Goal: Task Accomplishment & Management: Complete application form

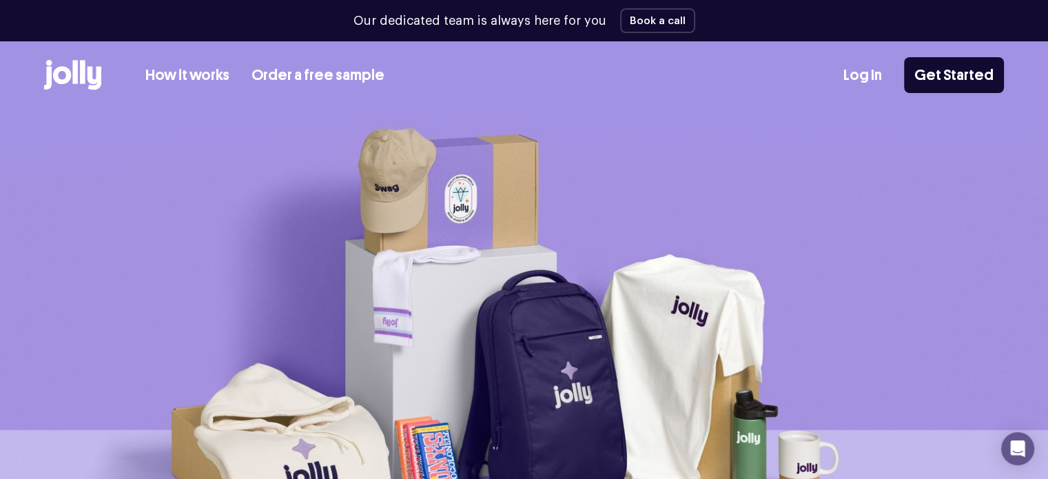
click at [185, 71] on link "How it works" at bounding box center [187, 75] width 84 height 23
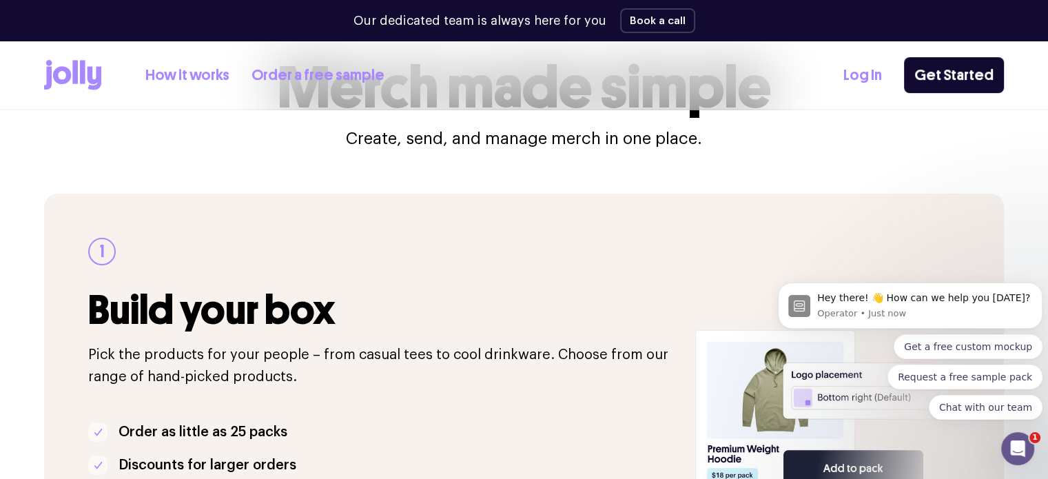
scroll to position [207, 0]
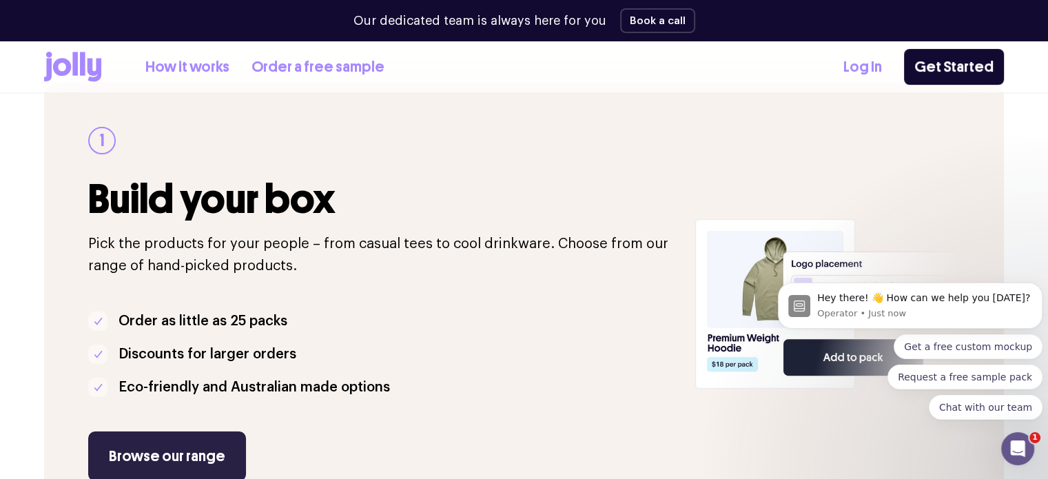
click at [174, 455] on link "Browse our range" at bounding box center [167, 456] width 158 height 50
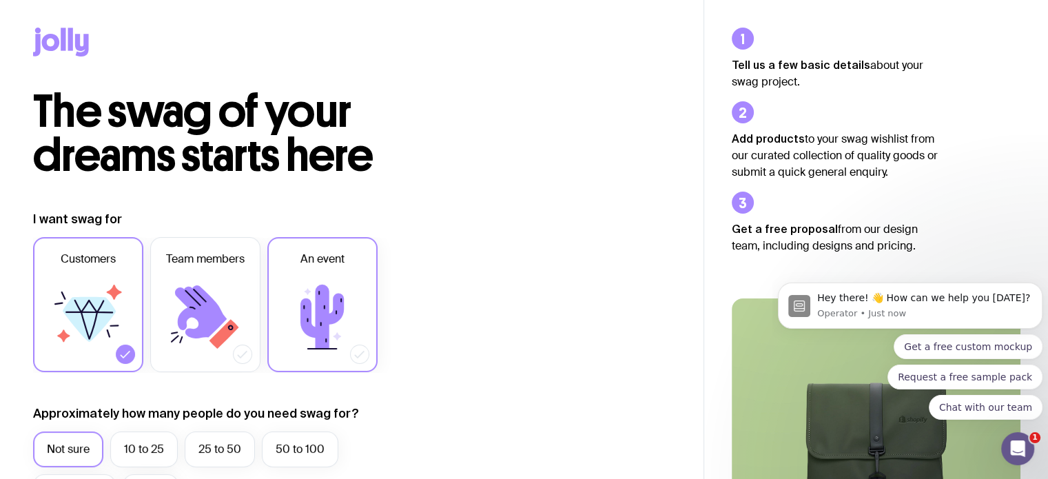
click at [330, 298] on icon at bounding box center [322, 317] width 83 height 83
click at [0, 0] on input "An event" at bounding box center [0, 0] width 0 height 0
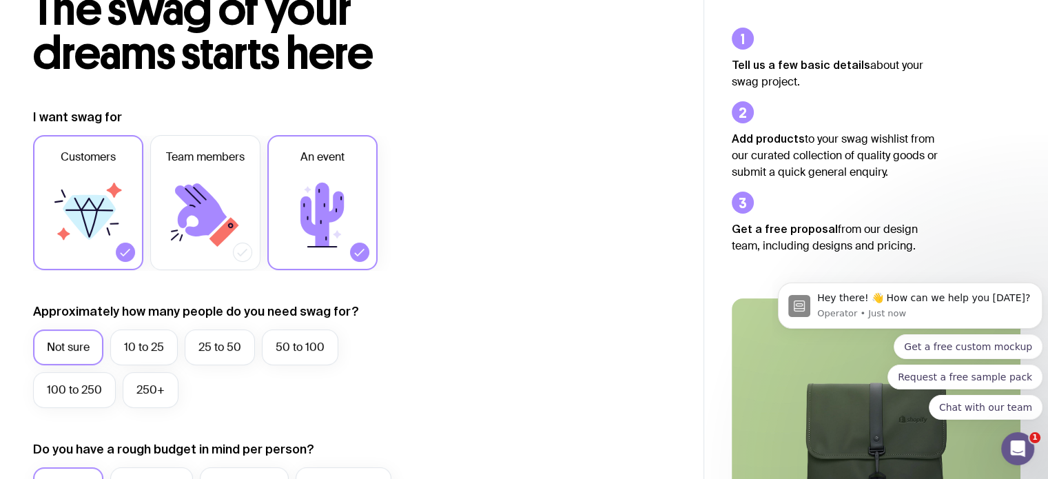
scroll to position [138, 0]
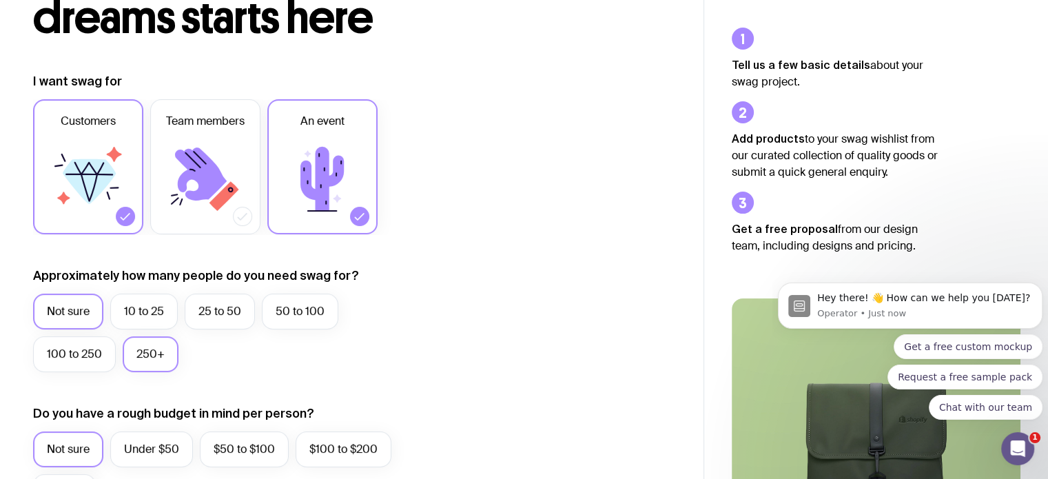
click at [139, 361] on label "250+" at bounding box center [151, 354] width 56 height 36
click at [0, 0] on input "250+" at bounding box center [0, 0] width 0 height 0
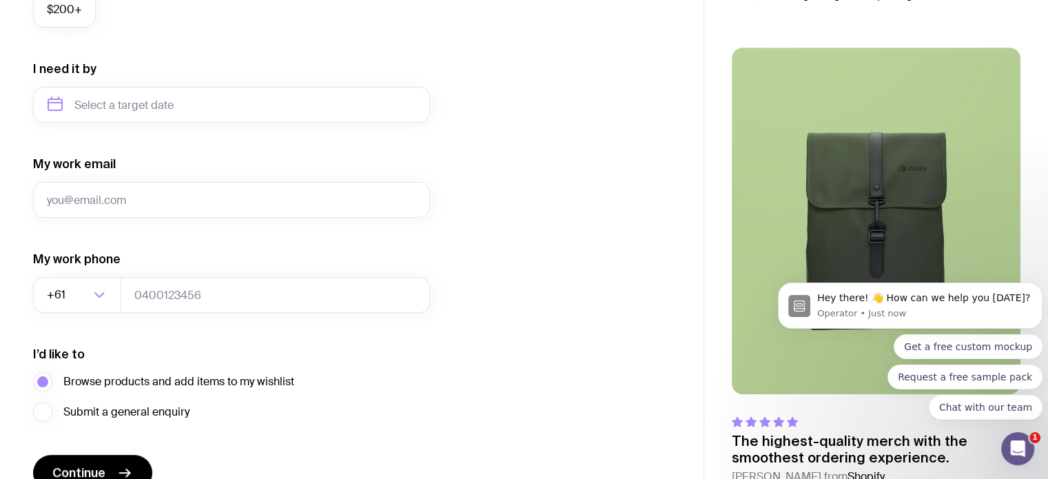
scroll to position [692, 0]
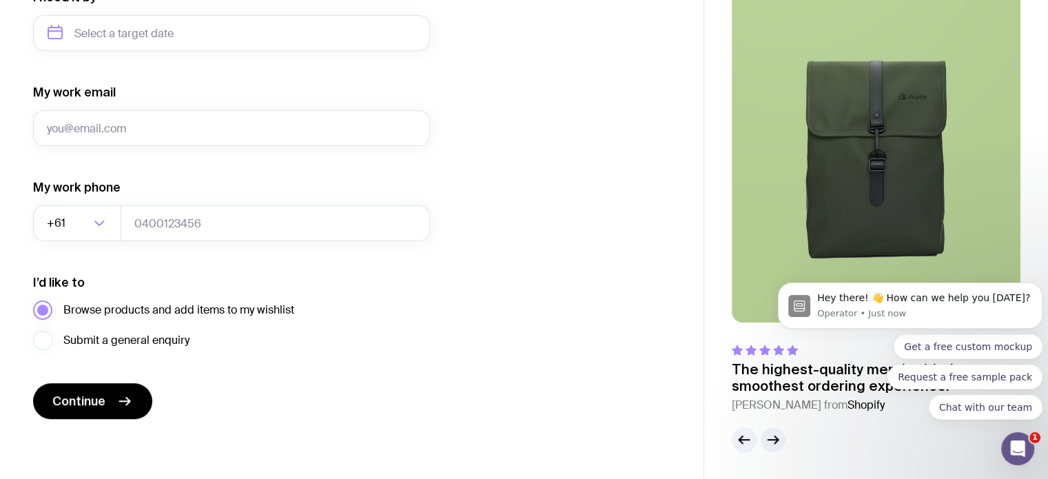
click at [102, 312] on span "Browse products and add items to my wishlist" at bounding box center [178, 310] width 231 height 17
click at [0, 0] on input "Browse products and add items to my wishlist" at bounding box center [0, 0] width 0 height 0
click at [100, 394] on span "Continue" at bounding box center [78, 401] width 53 height 17
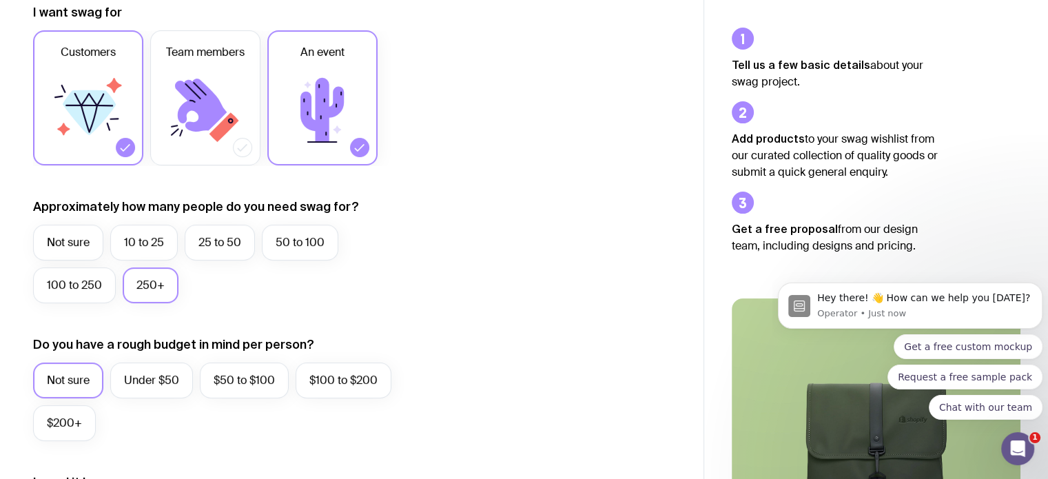
scroll to position [0, 0]
